Goal: Task Accomplishment & Management: Manage account settings

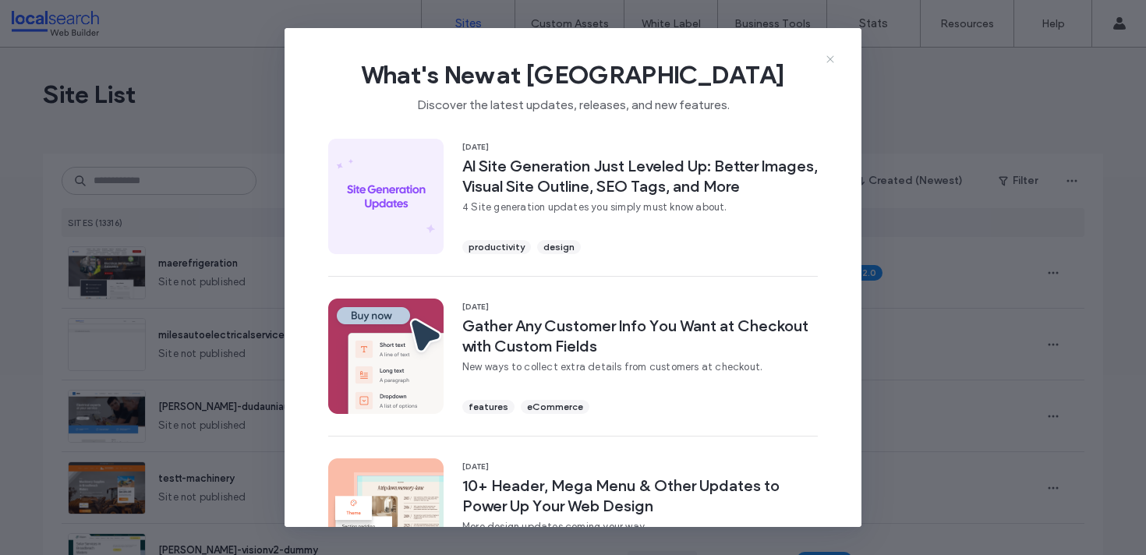
click at [833, 54] on icon at bounding box center [830, 59] width 12 height 12
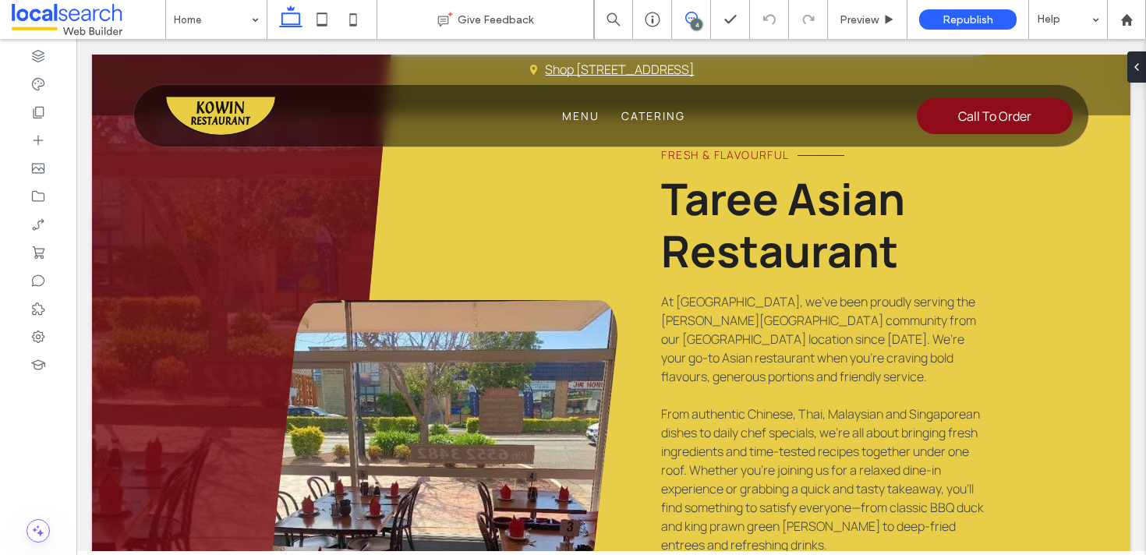
click at [696, 18] on use at bounding box center [691, 18] width 12 height 12
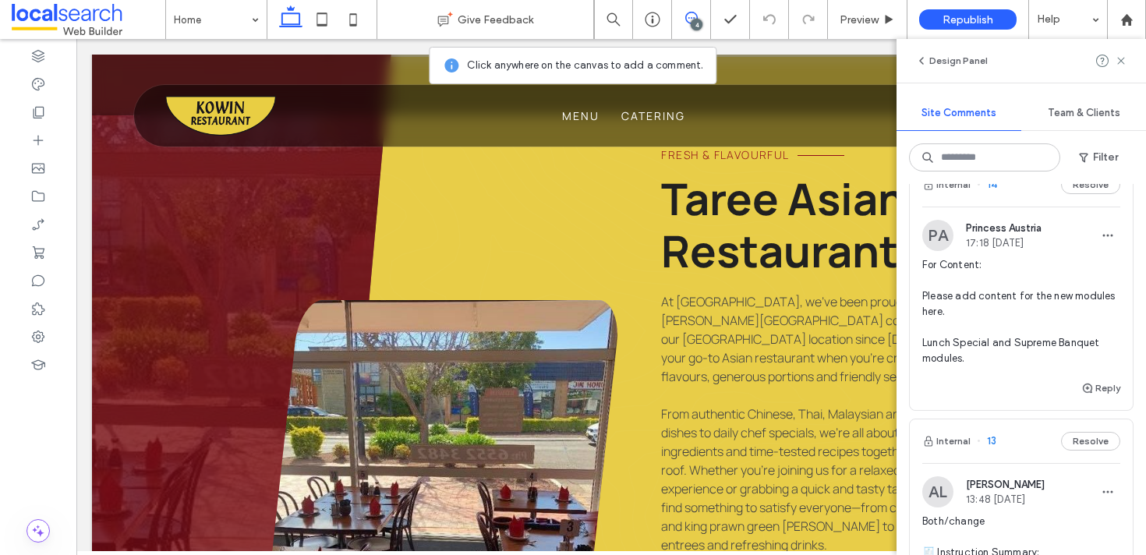
scroll to position [23, 0]
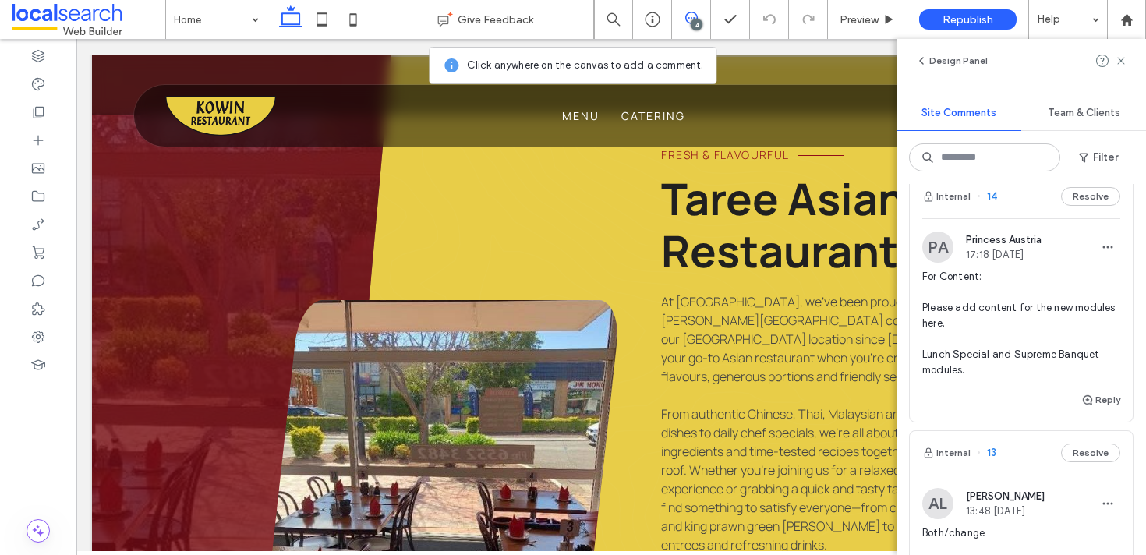
click at [991, 199] on span "14" at bounding box center [987, 197] width 20 height 16
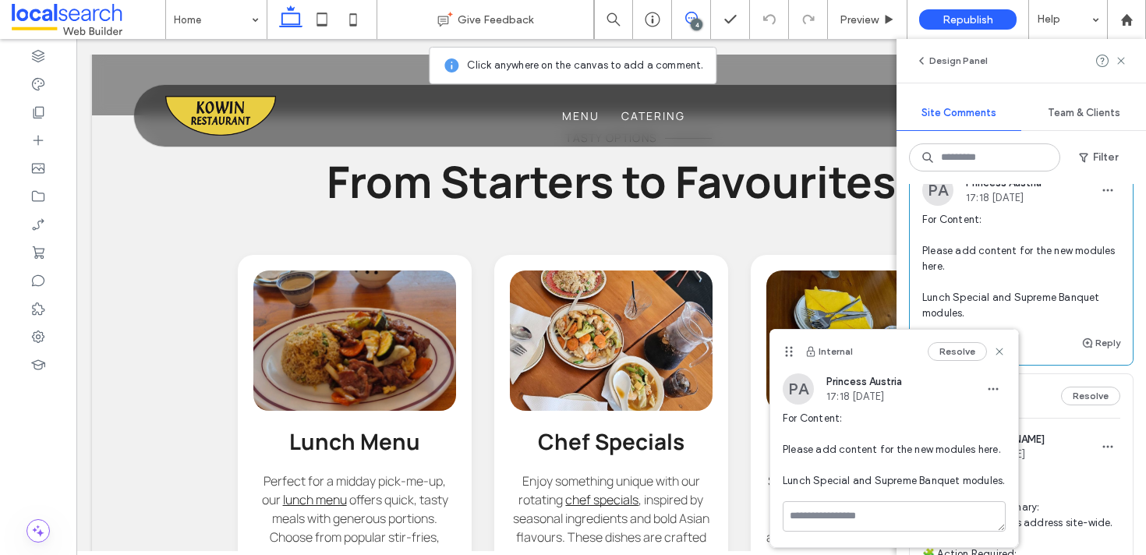
scroll to position [104, 0]
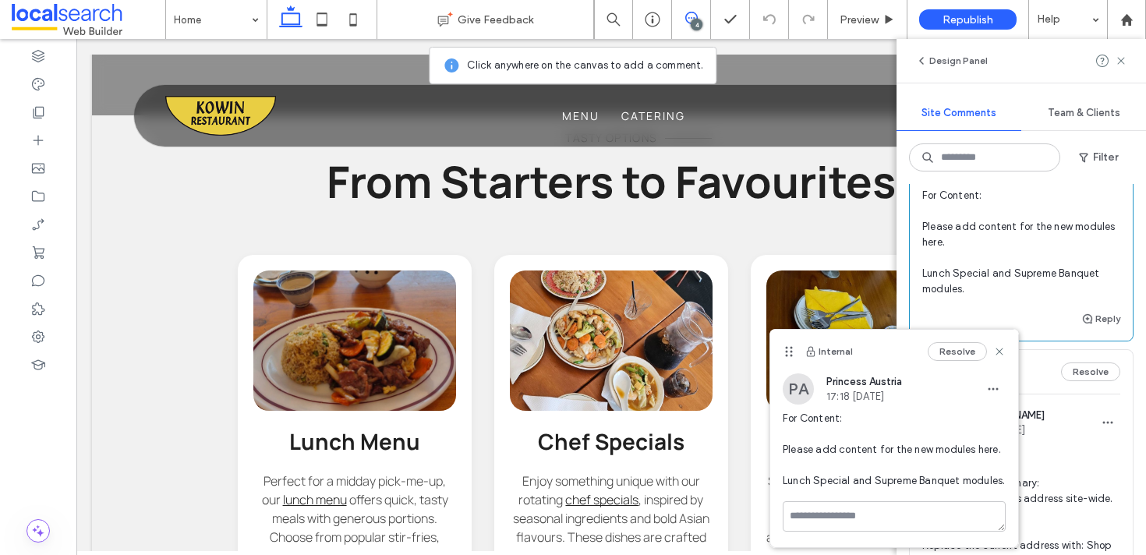
click at [1006, 353] on div "Internal Resolve" at bounding box center [894, 352] width 248 height 44
click at [1003, 355] on icon at bounding box center [999, 351] width 12 height 12
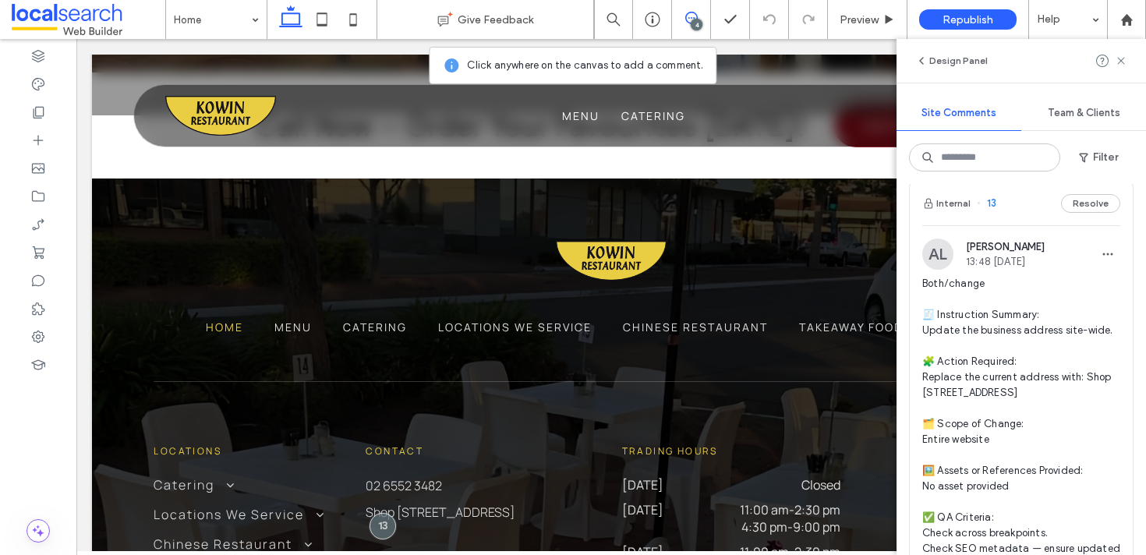
scroll to position [114, 0]
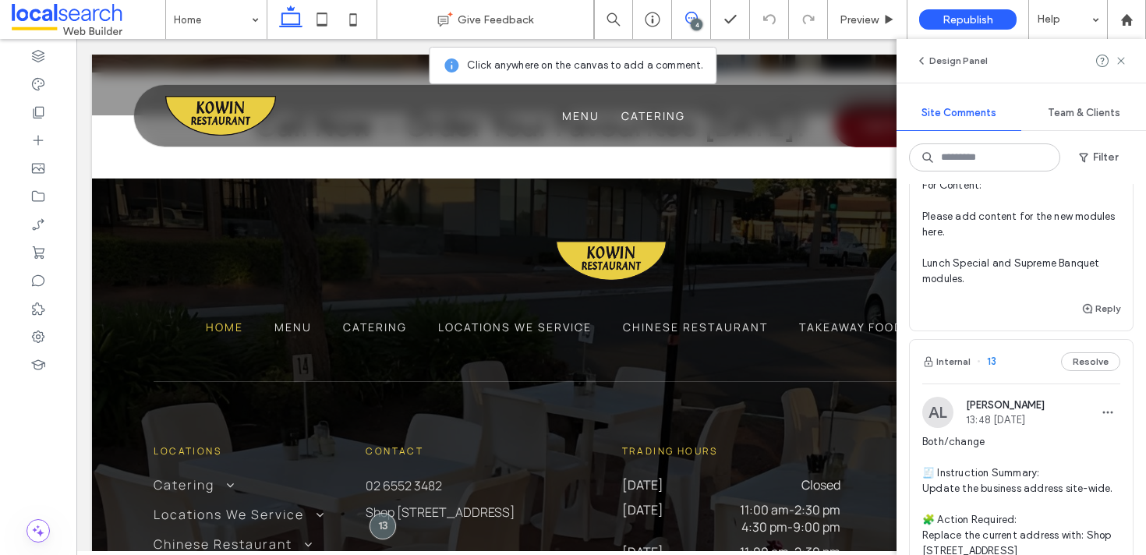
click at [1089, 377] on div "Internal 13 Resolve" at bounding box center [1021, 362] width 223 height 44
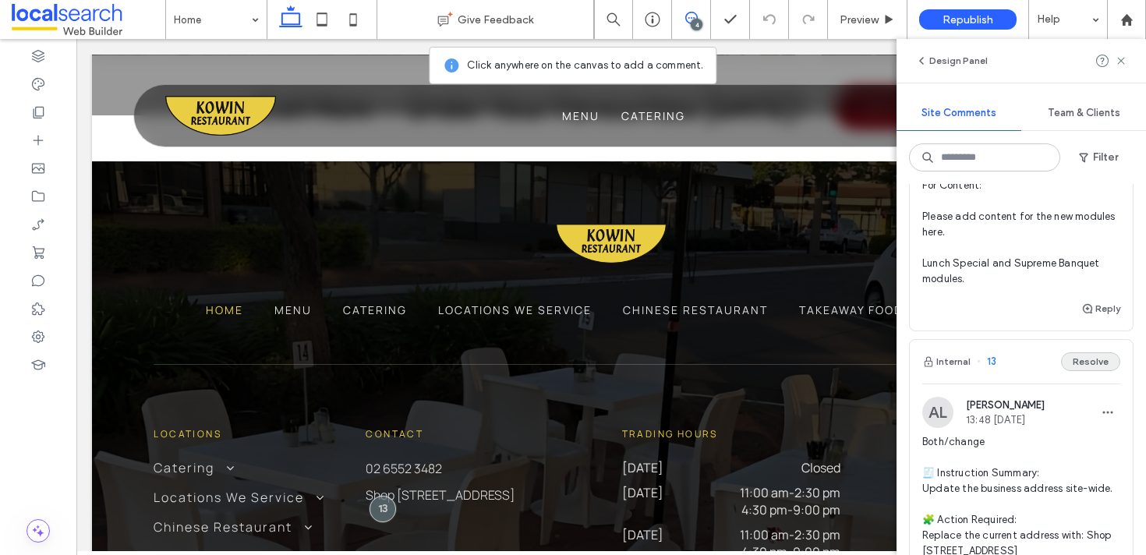
scroll to position [5924, 0]
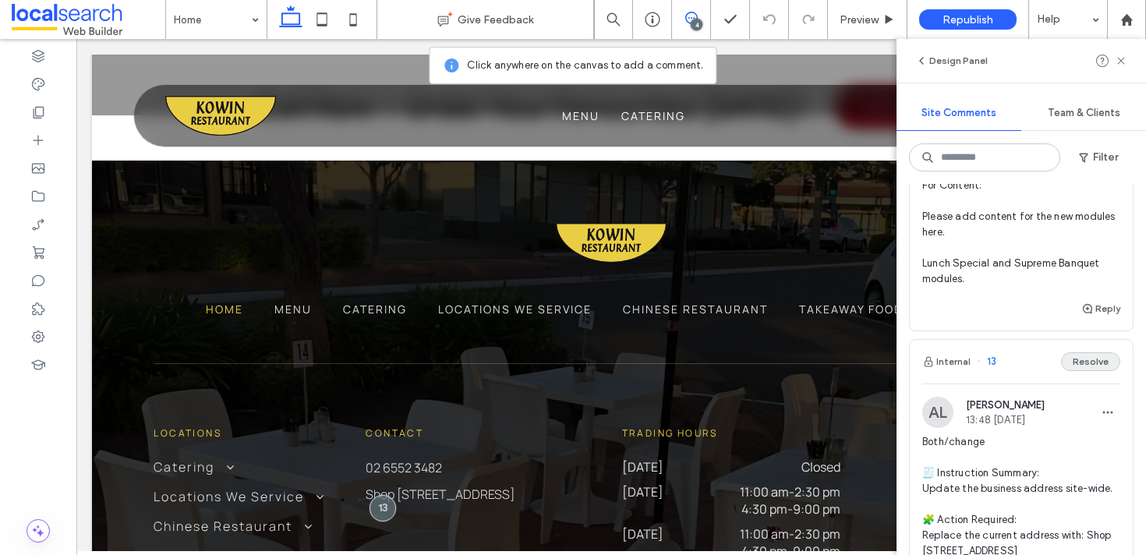
click at [1087, 363] on button "Resolve" at bounding box center [1090, 361] width 59 height 19
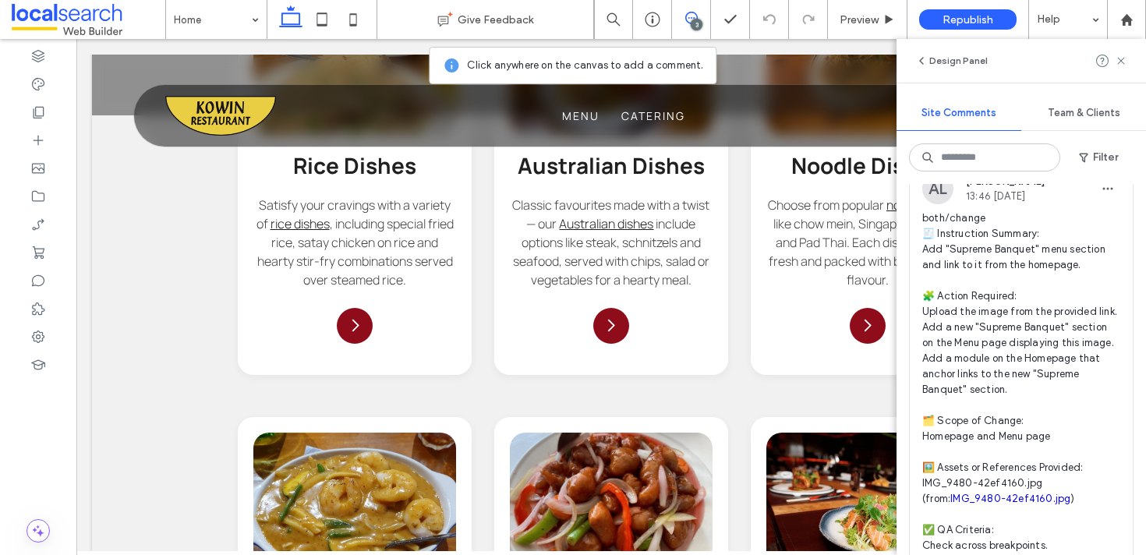
scroll to position [186, 0]
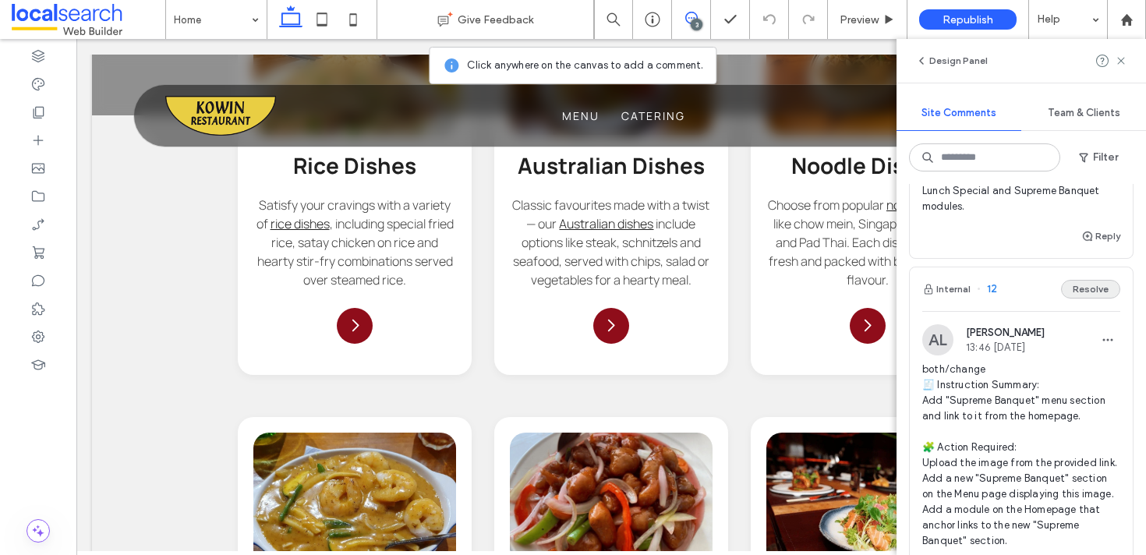
click at [1071, 295] on button "Resolve" at bounding box center [1090, 289] width 59 height 19
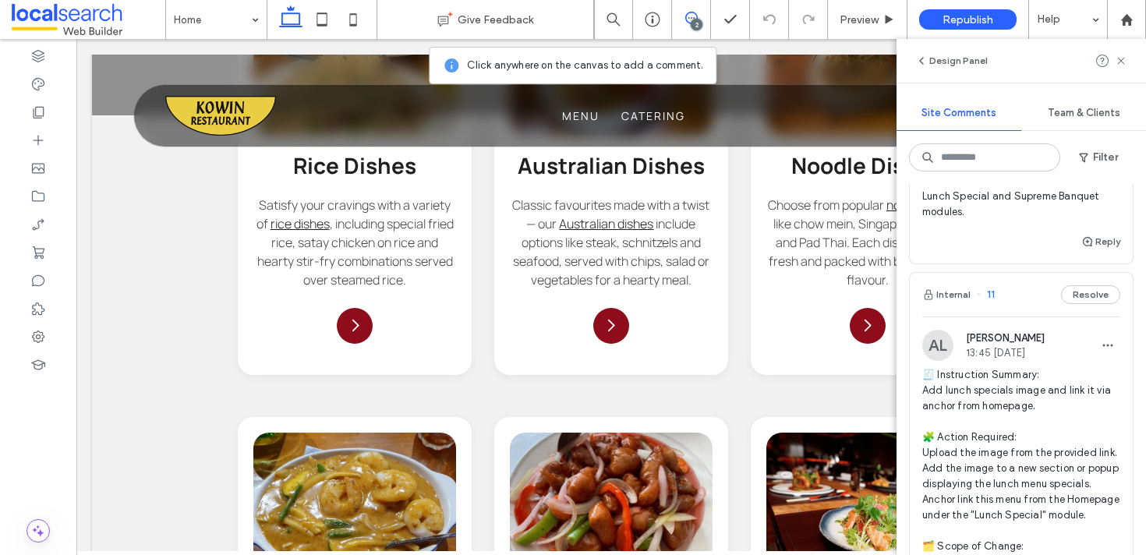
scroll to position [167, 0]
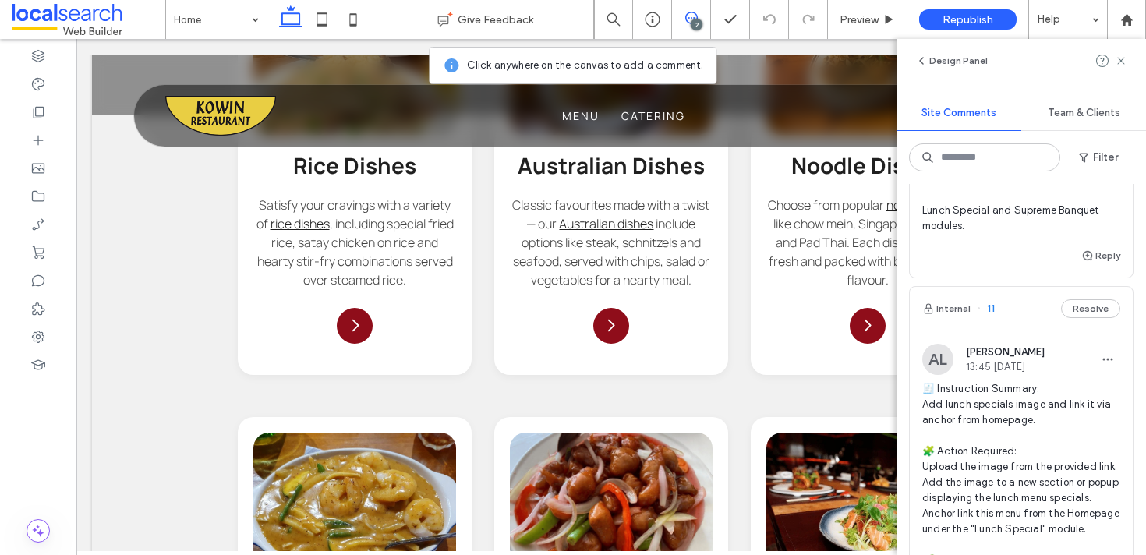
click at [1085, 320] on div "Internal 11 Resolve" at bounding box center [1021, 309] width 223 height 44
click at [1085, 313] on div "Menu Give Feedback 2 Preview Republish Help Design Panel Site Comments Team & C…" at bounding box center [573, 277] width 1146 height 555
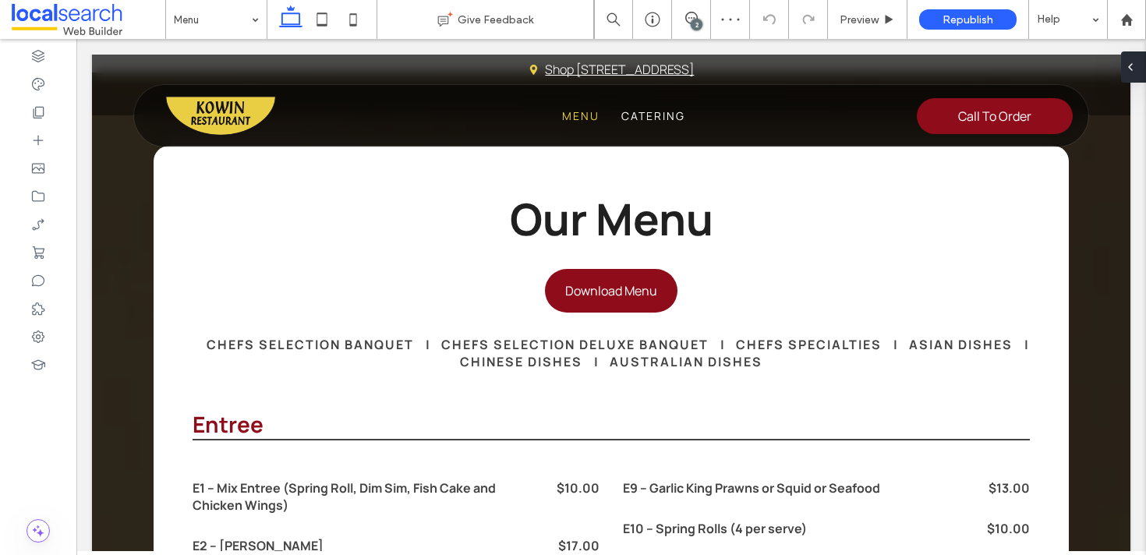
click at [1128, 65] on icon at bounding box center [1130, 67] width 12 height 12
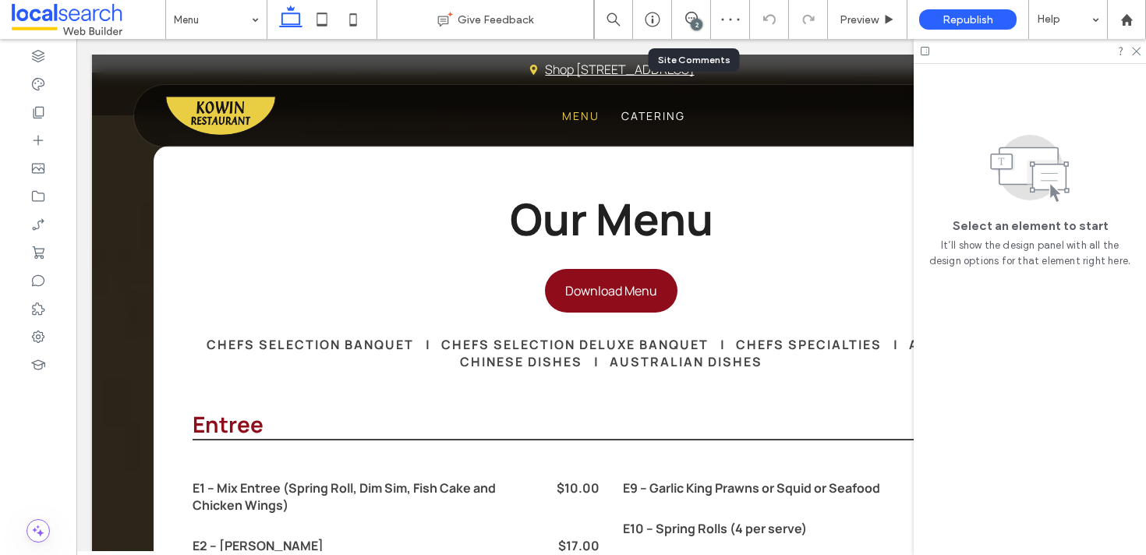
click at [681, 28] on div "2" at bounding box center [691, 19] width 39 height 39
click at [700, 27] on div "2" at bounding box center [697, 25] width 12 height 12
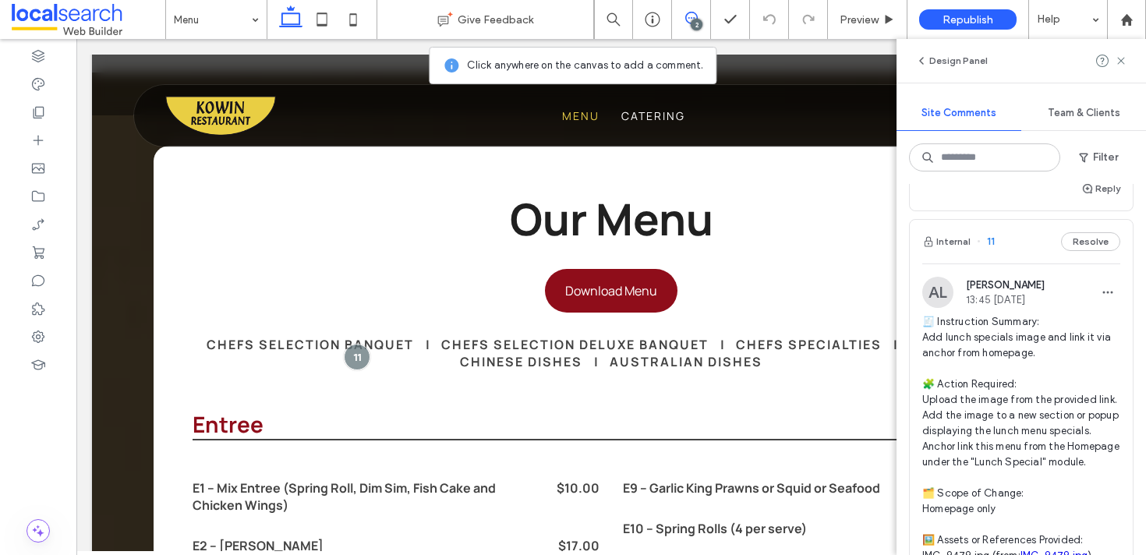
scroll to position [188, 0]
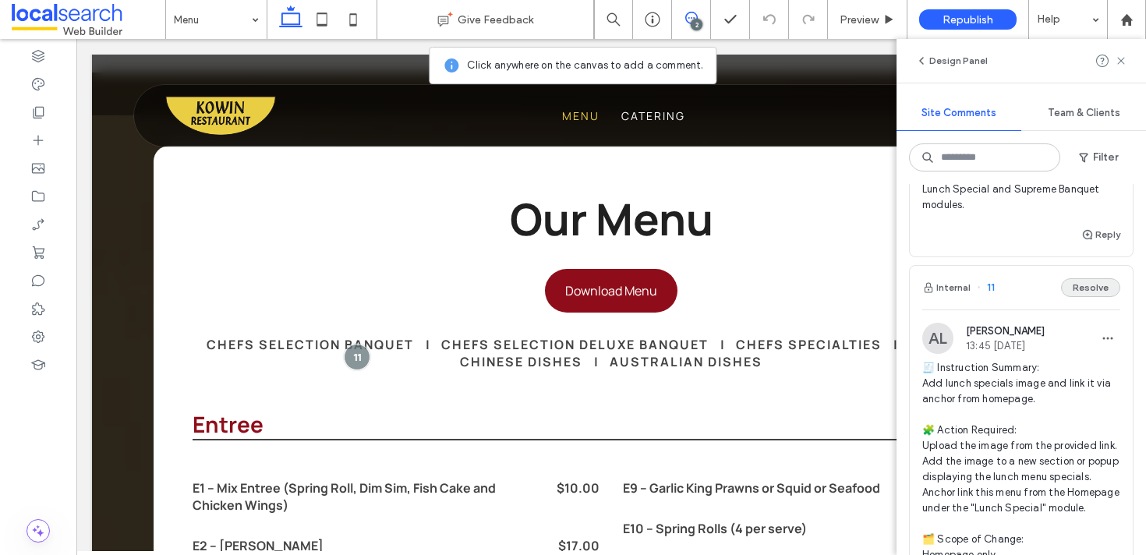
click at [1096, 290] on button "Resolve" at bounding box center [1090, 287] width 59 height 19
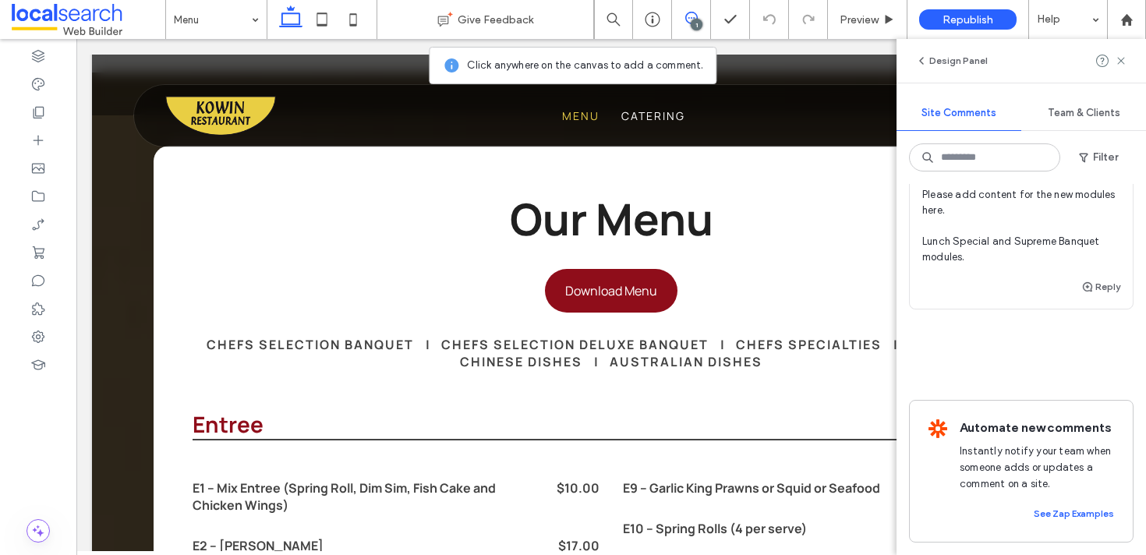
scroll to position [0, 0]
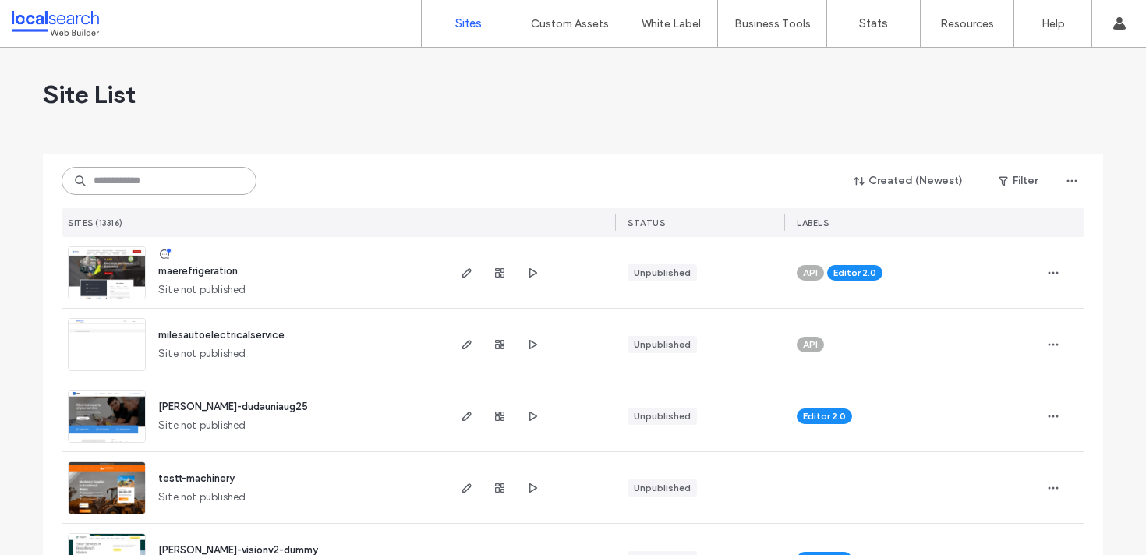
click at [143, 189] on input at bounding box center [159, 181] width 195 height 28
paste input "********"
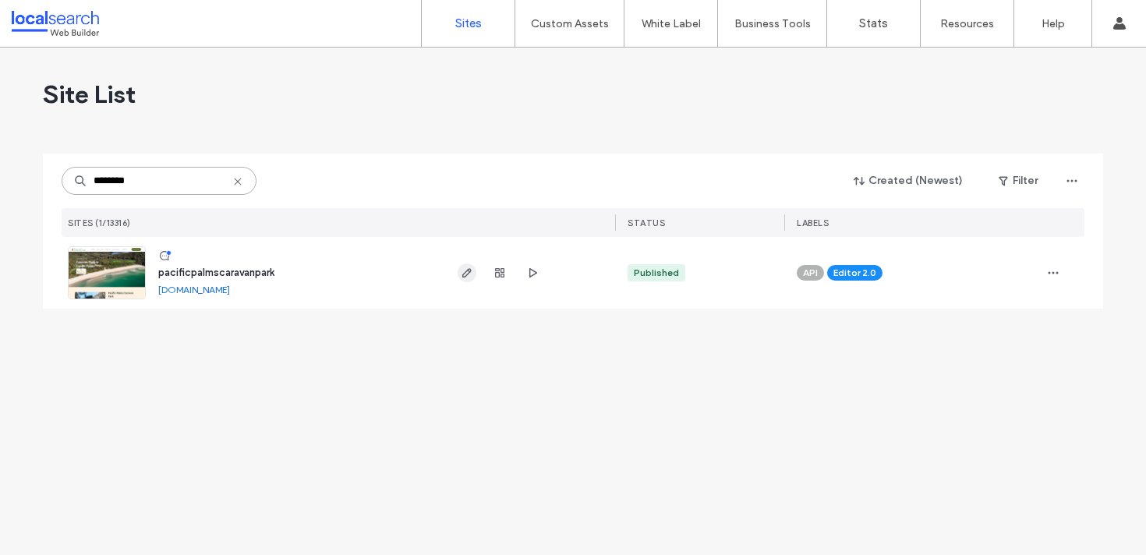
type input "********"
click at [461, 278] on icon "button" at bounding box center [467, 273] width 12 height 12
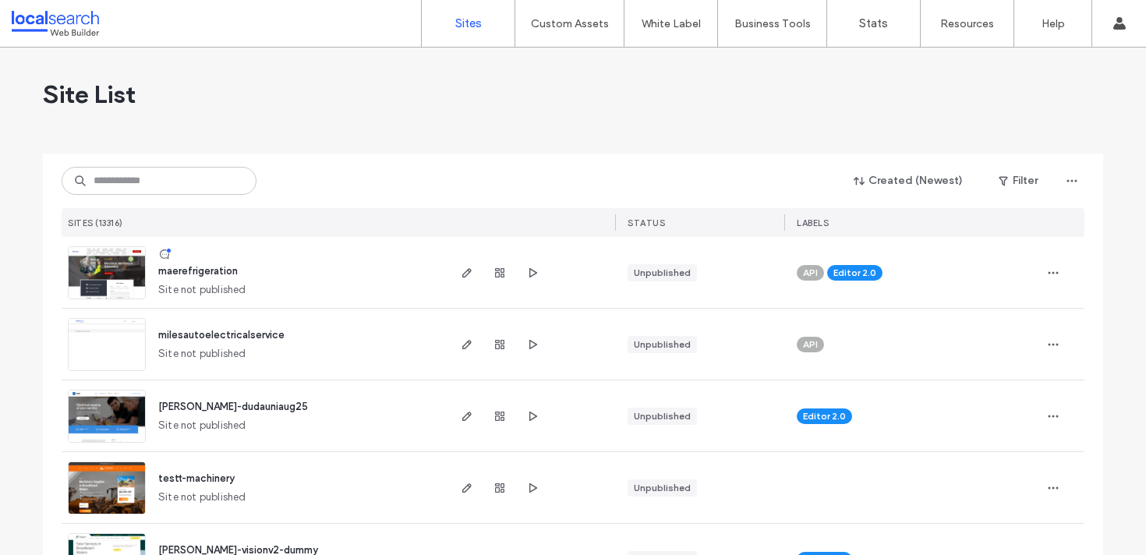
click at [208, 165] on div "Created (Newest) Filter SITES (13316) STATUS LABELS" at bounding box center [573, 195] width 1023 height 83
click at [218, 176] on input at bounding box center [159, 181] width 195 height 28
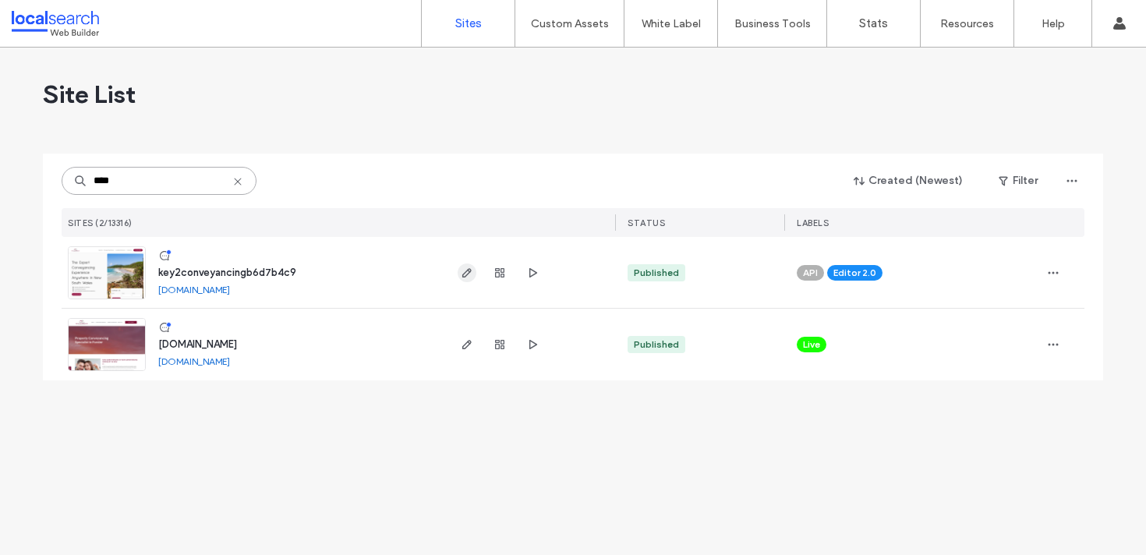
type input "****"
click at [465, 274] on icon "button" at bounding box center [467, 273] width 12 height 12
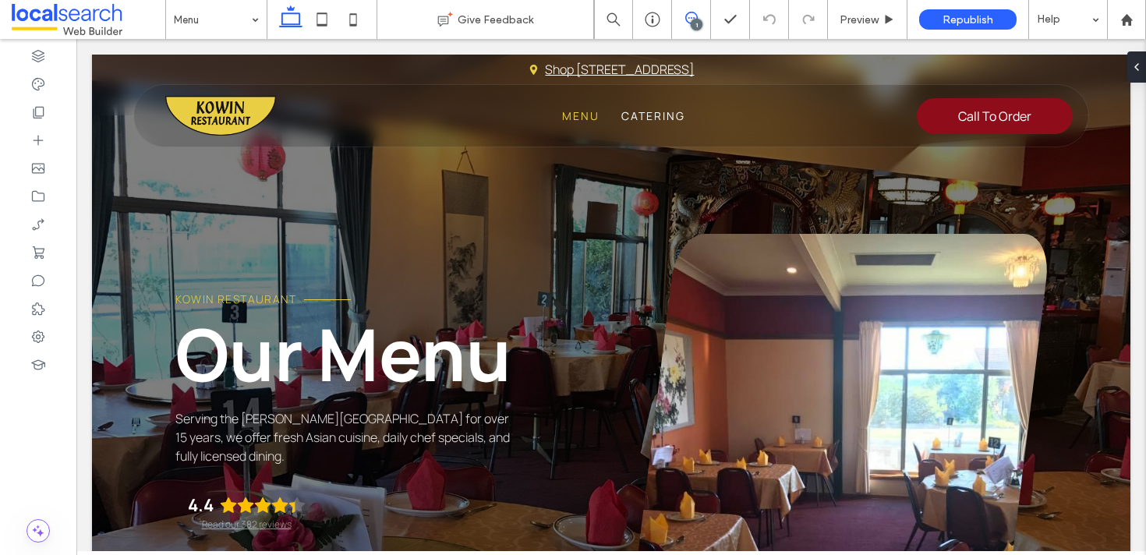
click at [702, 19] on span at bounding box center [691, 18] width 38 height 12
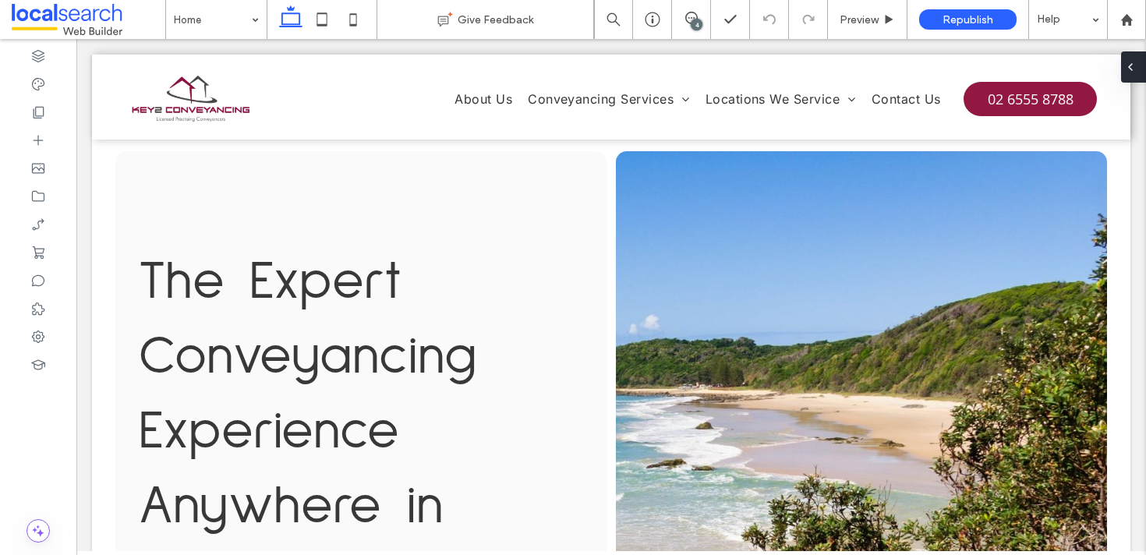
click at [1133, 65] on icon at bounding box center [1130, 67] width 12 height 12
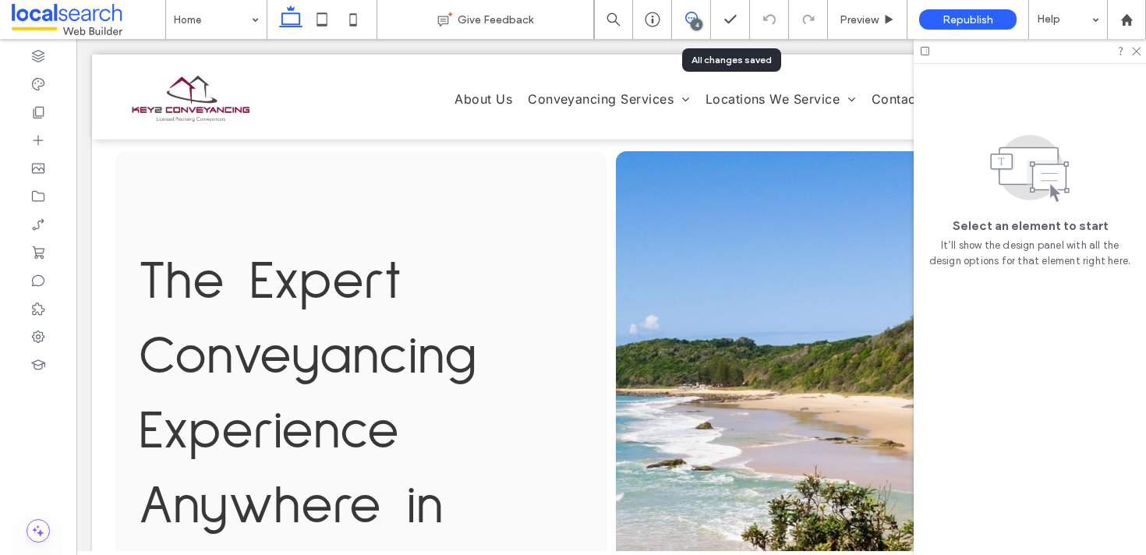
click at [706, 21] on span at bounding box center [691, 18] width 38 height 12
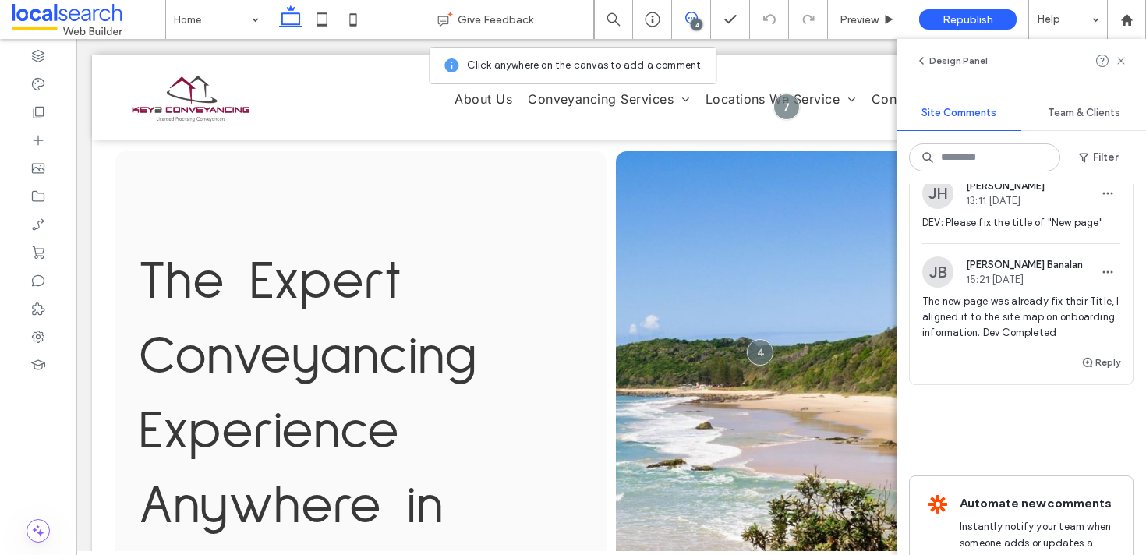
scroll to position [1038, 0]
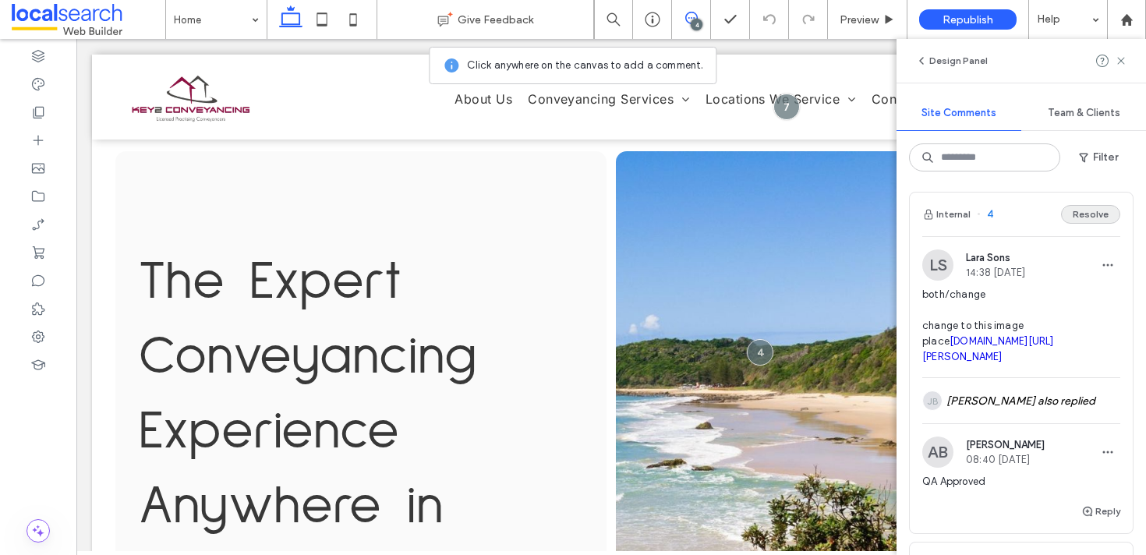
click at [1091, 224] on button "Resolve" at bounding box center [1090, 214] width 59 height 19
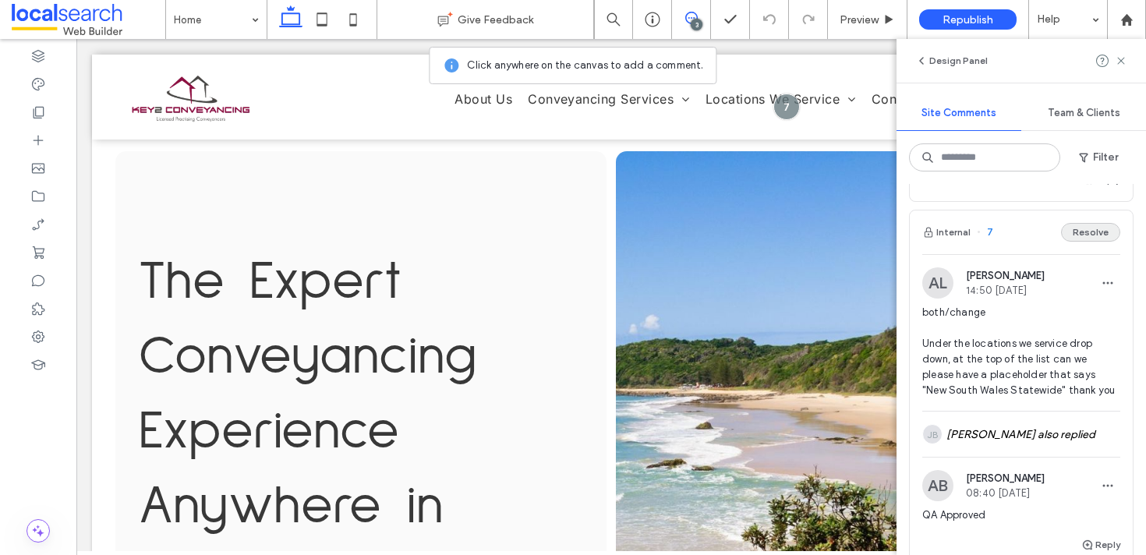
click at [1091, 242] on button "Resolve" at bounding box center [1090, 232] width 59 height 19
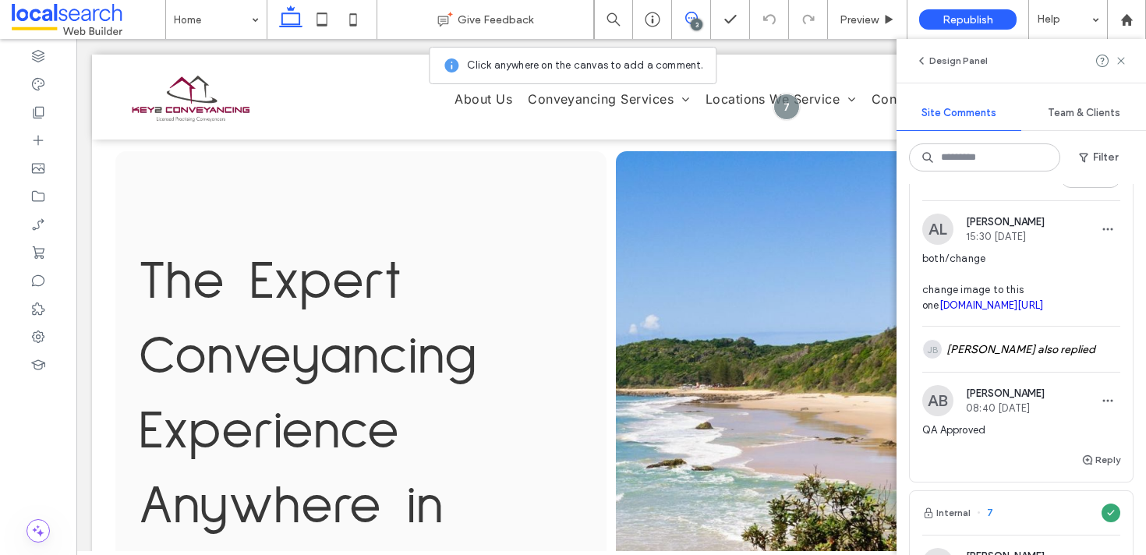
scroll to position [0, 0]
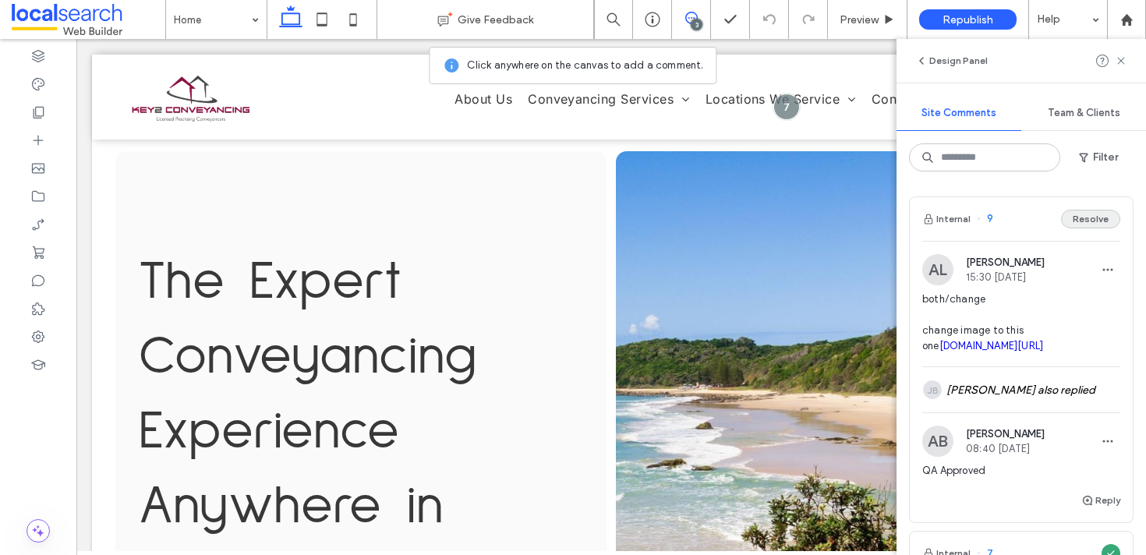
click at [1090, 221] on button "Resolve" at bounding box center [1090, 219] width 59 height 19
click at [773, 242] on div "**********" at bounding box center [861, 552] width 491 height 803
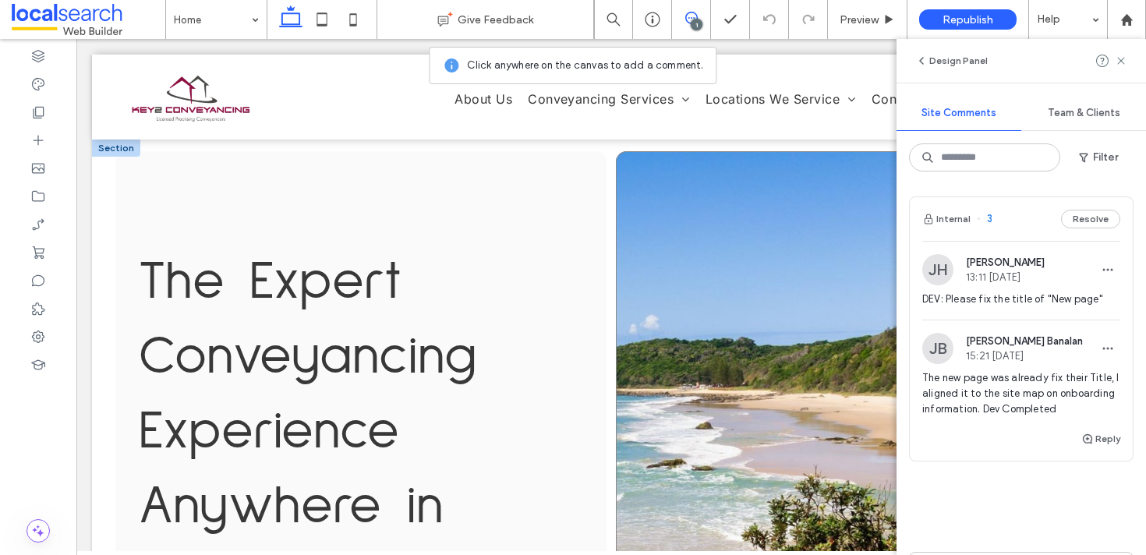
click at [787, 227] on div "**********" at bounding box center [861, 552] width 491 height 803
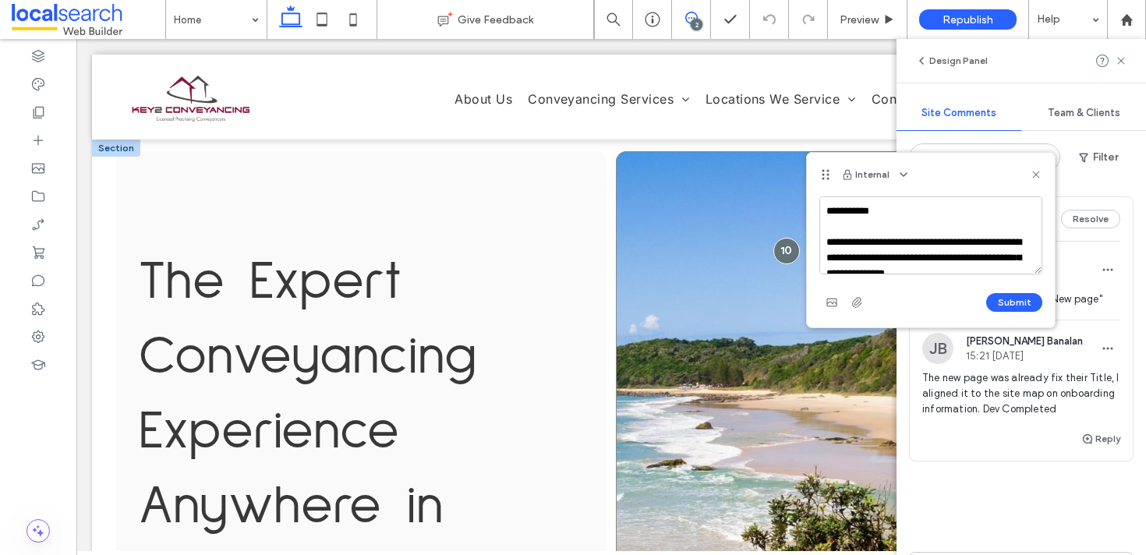
scroll to position [22, 0]
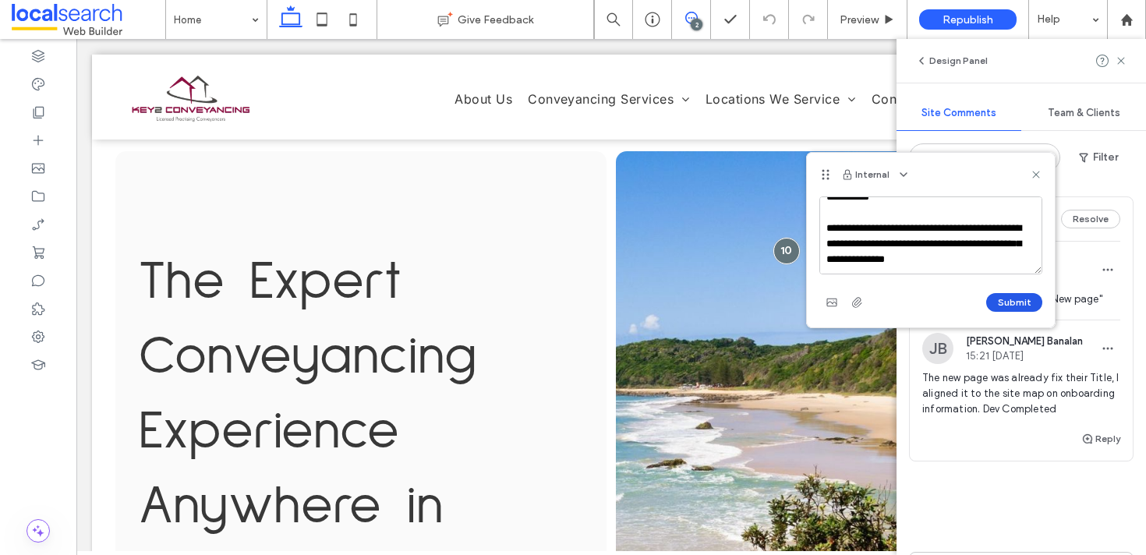
type textarea "**********"
click at [1017, 303] on button "Submit" at bounding box center [1014, 302] width 56 height 19
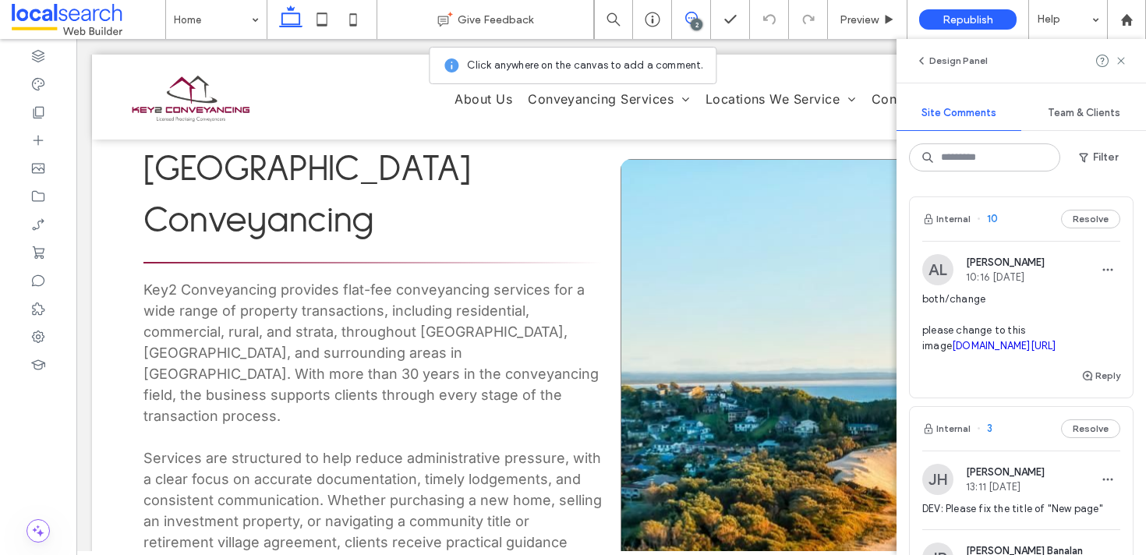
scroll to position [1034, 0]
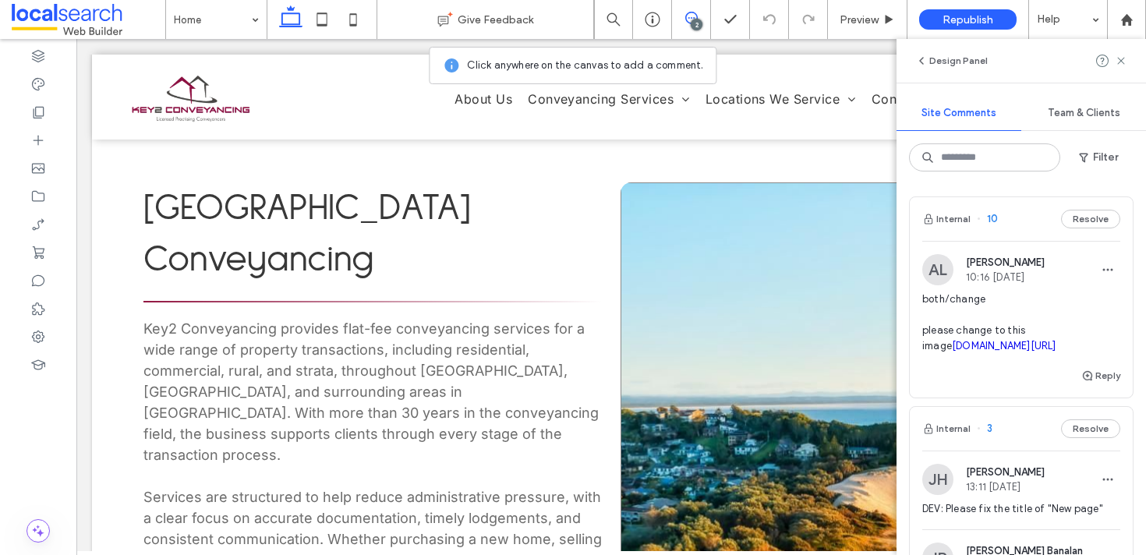
click at [677, 206] on link at bounding box center [850, 510] width 458 height 657
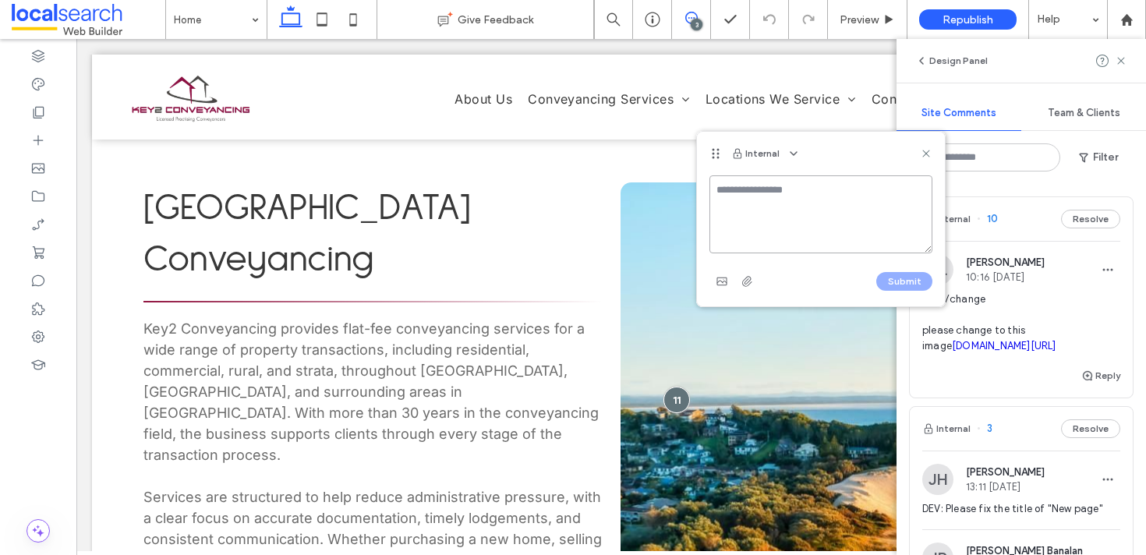
click at [784, 191] on textarea at bounding box center [820, 214] width 223 height 78
paste textarea "**********"
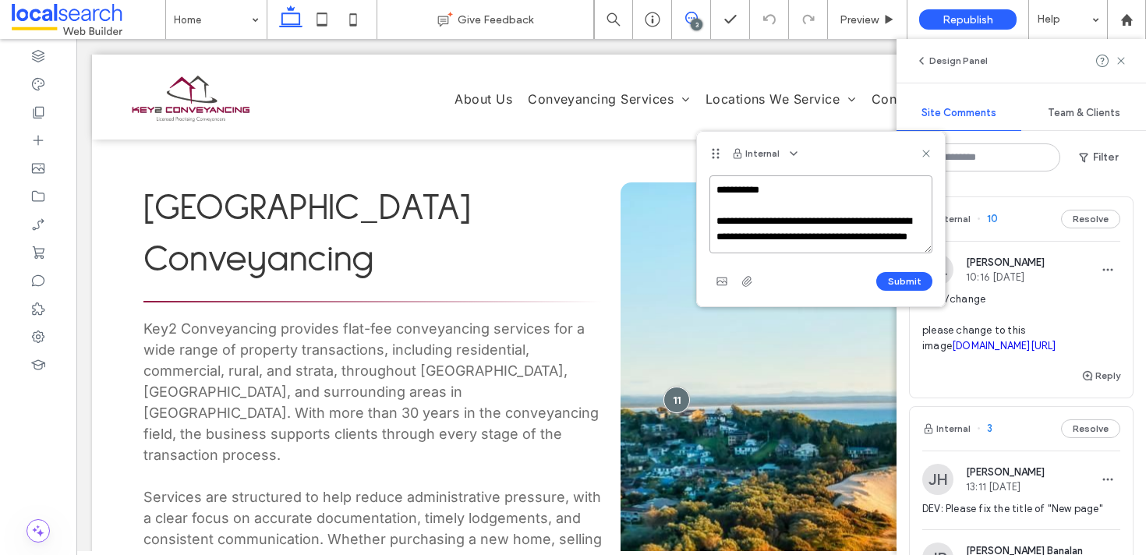
scroll to position [6, 0]
click at [710, 217] on textarea "**********" at bounding box center [820, 214] width 223 height 78
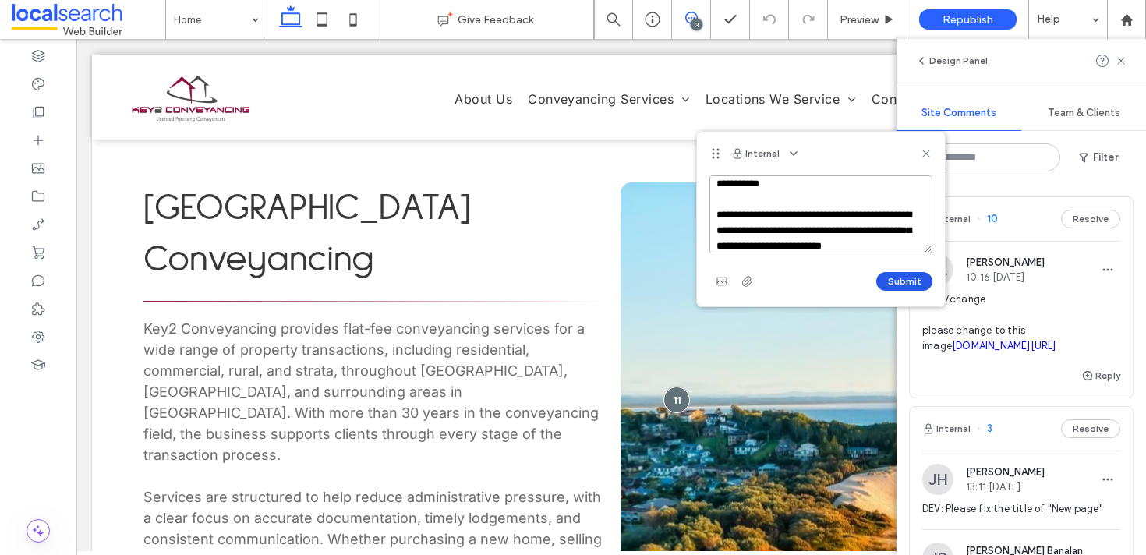
type textarea "**********"
click at [906, 285] on button "Submit" at bounding box center [904, 281] width 56 height 19
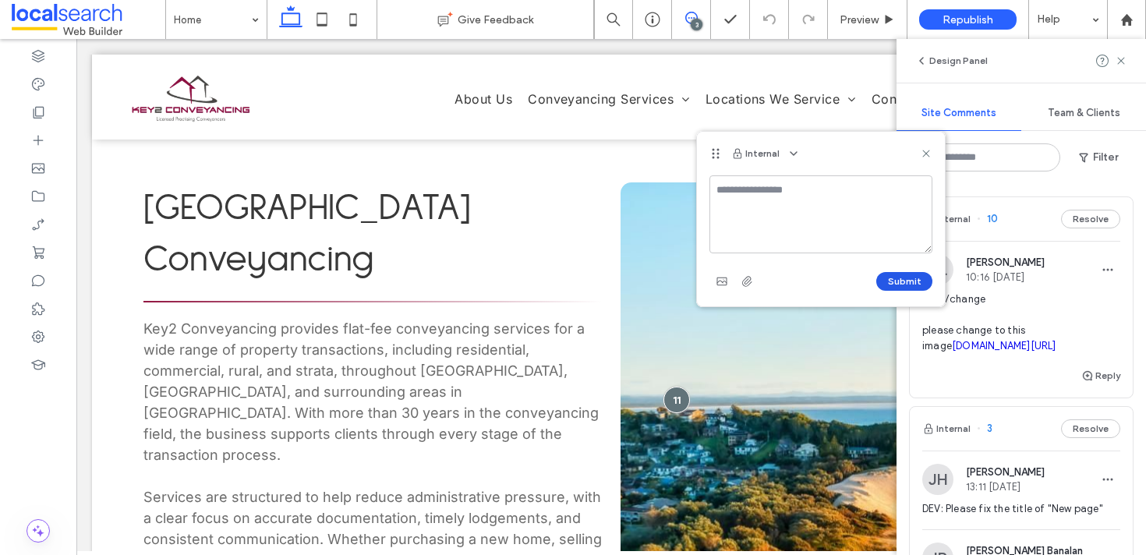
scroll to position [0, 0]
